Goal: Find specific page/section: Find specific page/section

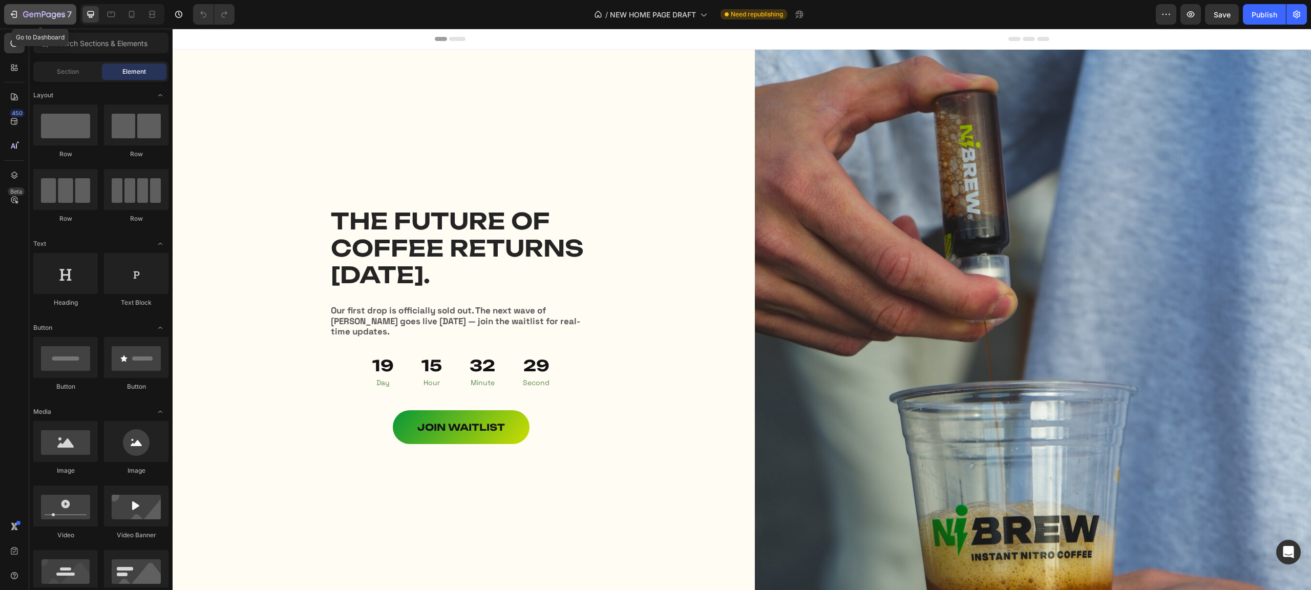
click at [48, 16] on icon "button" at bounding box center [48, 14] width 5 height 5
